Goal: Information Seeking & Learning: Learn about a topic

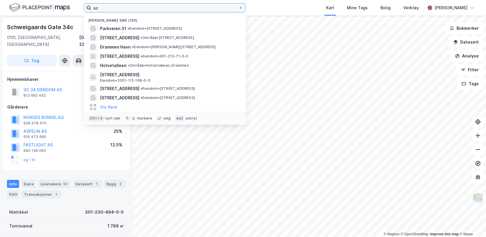
click at [131, 9] on input "sc" at bounding box center [164, 7] width 147 height 9
type input "s"
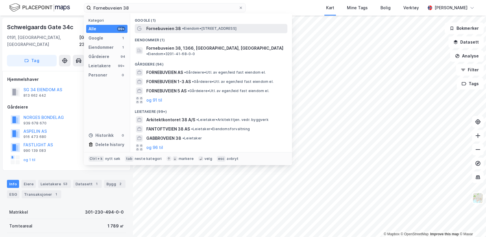
click at [169, 27] on span "Fornebuveien 38" at bounding box center [163, 28] width 35 height 7
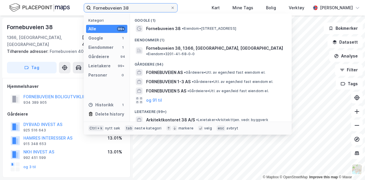
click at [150, 8] on input "Fornebuveien 38" at bounding box center [131, 7] width 80 height 9
type input "F"
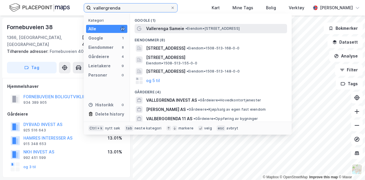
type input "vallergrenda"
click at [175, 29] on span "Vallerenga Sameie" at bounding box center [165, 28] width 38 height 7
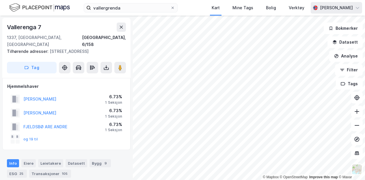
click at [324, 11] on div "vallergrenda Kart Mine Tags Bolig Verktøy [PERSON_NAME] © Mapbox © OpenStreetMa…" at bounding box center [182, 90] width 365 height 180
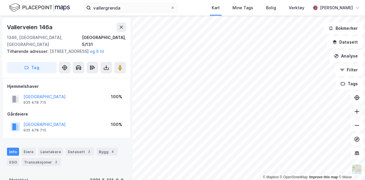
click at [360, 112] on icon at bounding box center [357, 112] width 6 height 6
click at [359, 128] on icon at bounding box center [357, 126] width 6 height 6
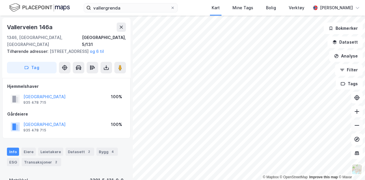
click at [359, 128] on icon at bounding box center [357, 126] width 6 height 6
click at [358, 112] on icon at bounding box center [357, 112] width 6 height 6
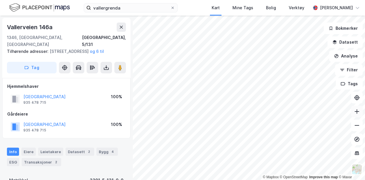
click at [358, 112] on icon at bounding box center [357, 112] width 6 height 6
